Goal: Find specific page/section: Find specific page/section

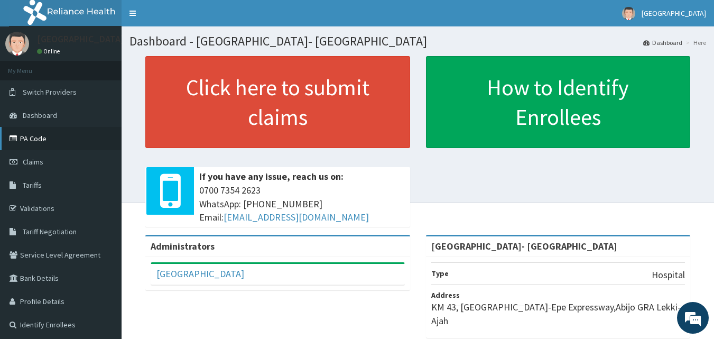
click at [68, 140] on link "PA Code" at bounding box center [61, 138] width 122 height 23
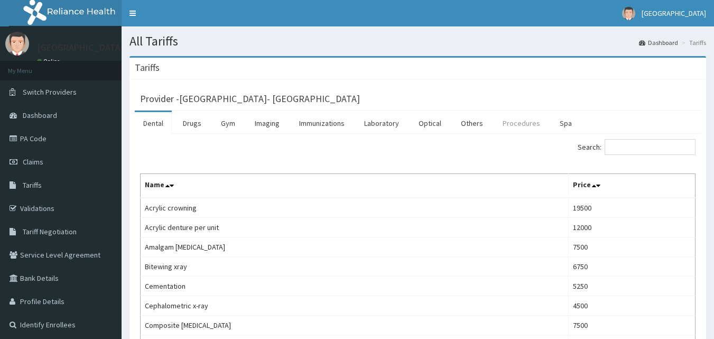
click at [526, 123] on link "Procedures" at bounding box center [521, 123] width 54 height 22
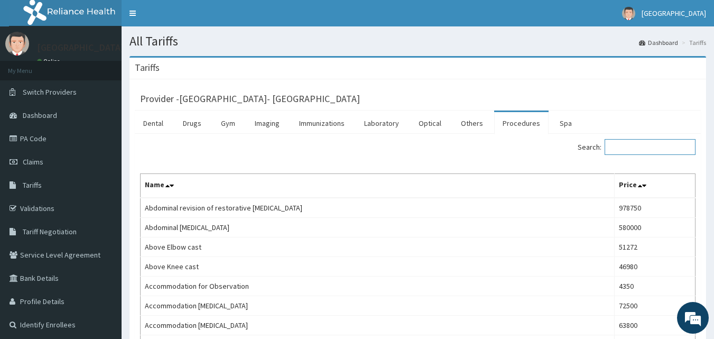
click at [620, 151] on input "Search:" at bounding box center [650, 147] width 91 height 16
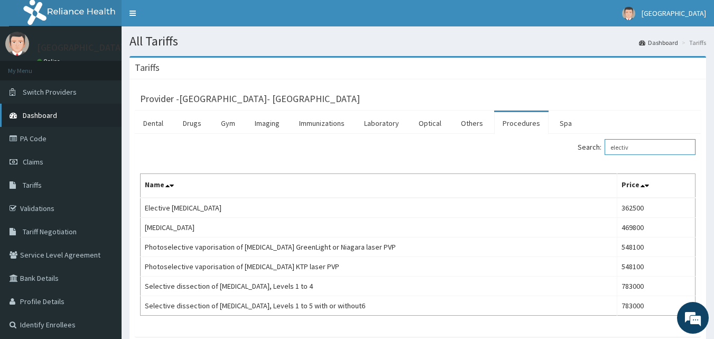
type input "electiv"
click at [47, 115] on span "Dashboard" at bounding box center [40, 115] width 34 height 10
